Goal: Task Accomplishment & Management: Manage account settings

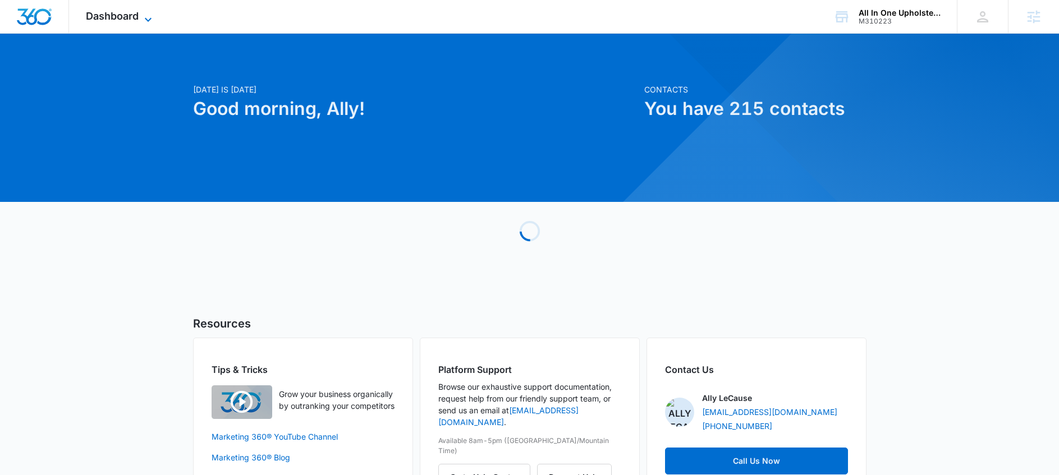
click at [106, 11] on span "Dashboard" at bounding box center [112, 16] width 53 height 12
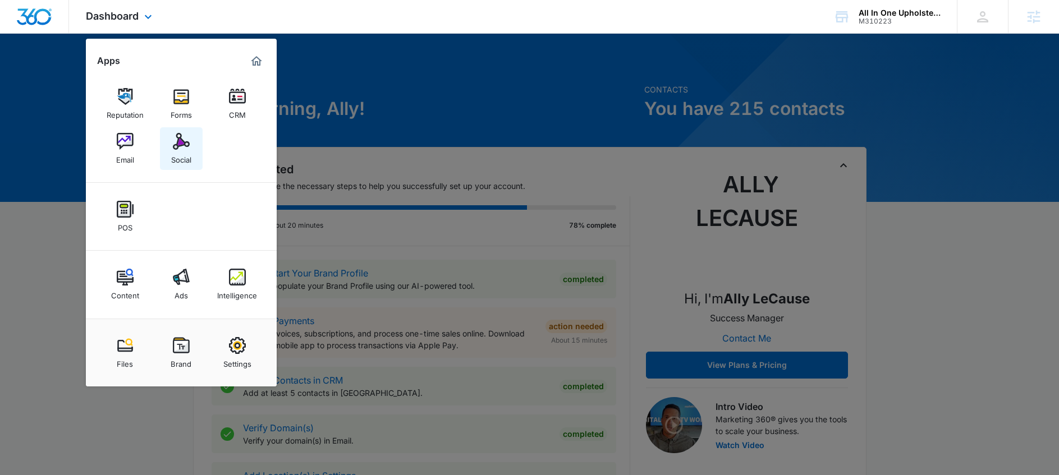
click at [199, 152] on link "Social" at bounding box center [181, 148] width 43 height 43
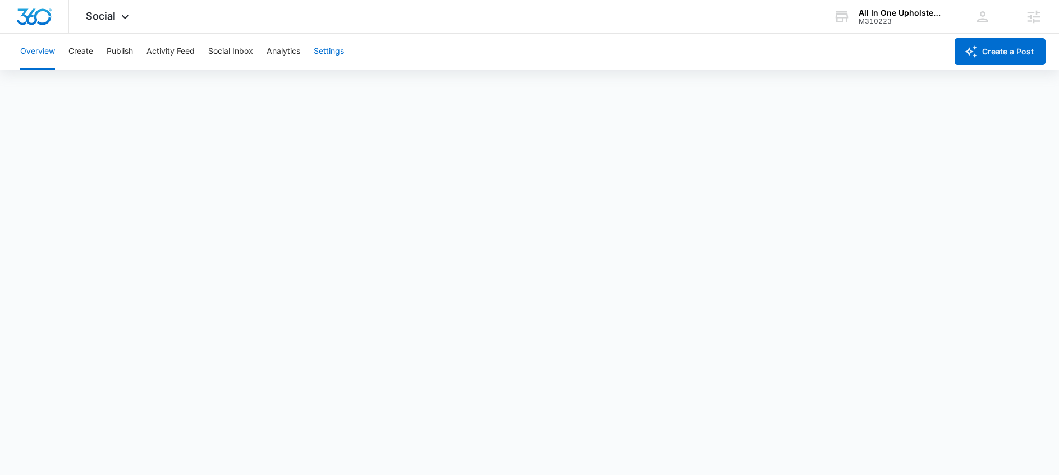
click at [340, 51] on button "Settings" at bounding box center [329, 52] width 30 height 36
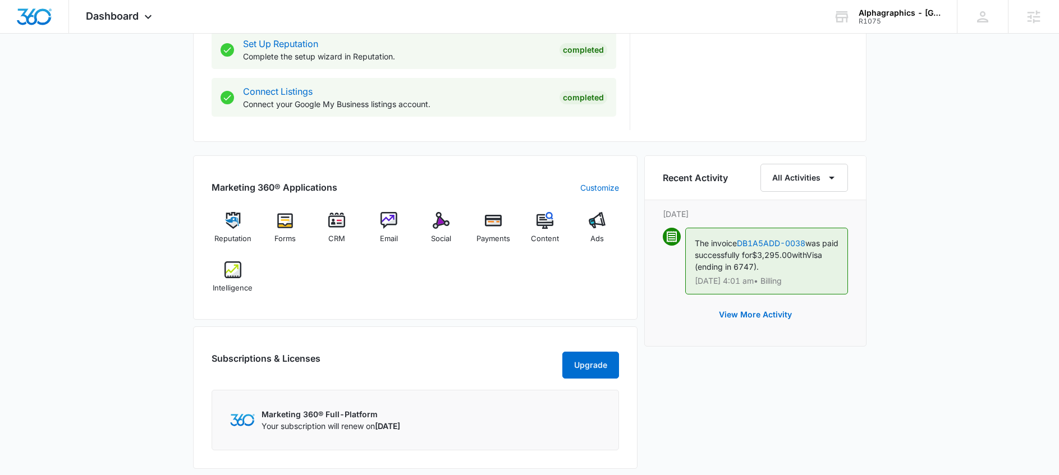
scroll to position [578, 0]
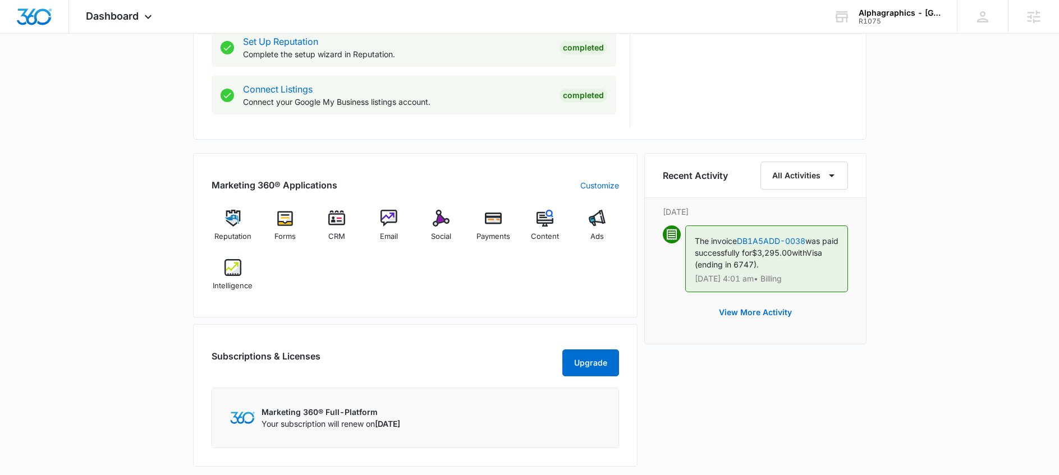
click at [569, 253] on div "Reputation Forms CRM Email Social Payments Content Ads Intelligence" at bounding box center [415, 254] width 407 height 89
click at [436, 223] on img at bounding box center [441, 218] width 17 height 17
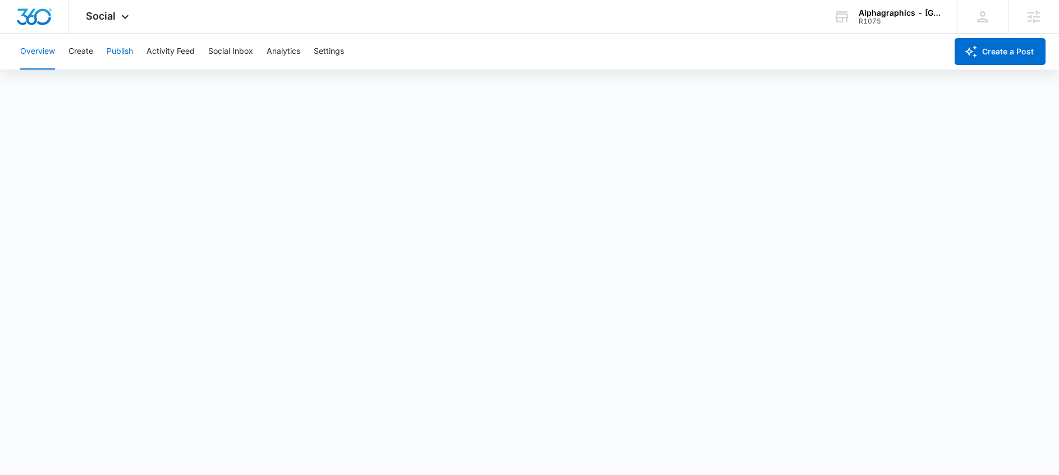
click at [118, 47] on button "Publish" at bounding box center [120, 52] width 26 height 36
